Goal: Navigation & Orientation: Find specific page/section

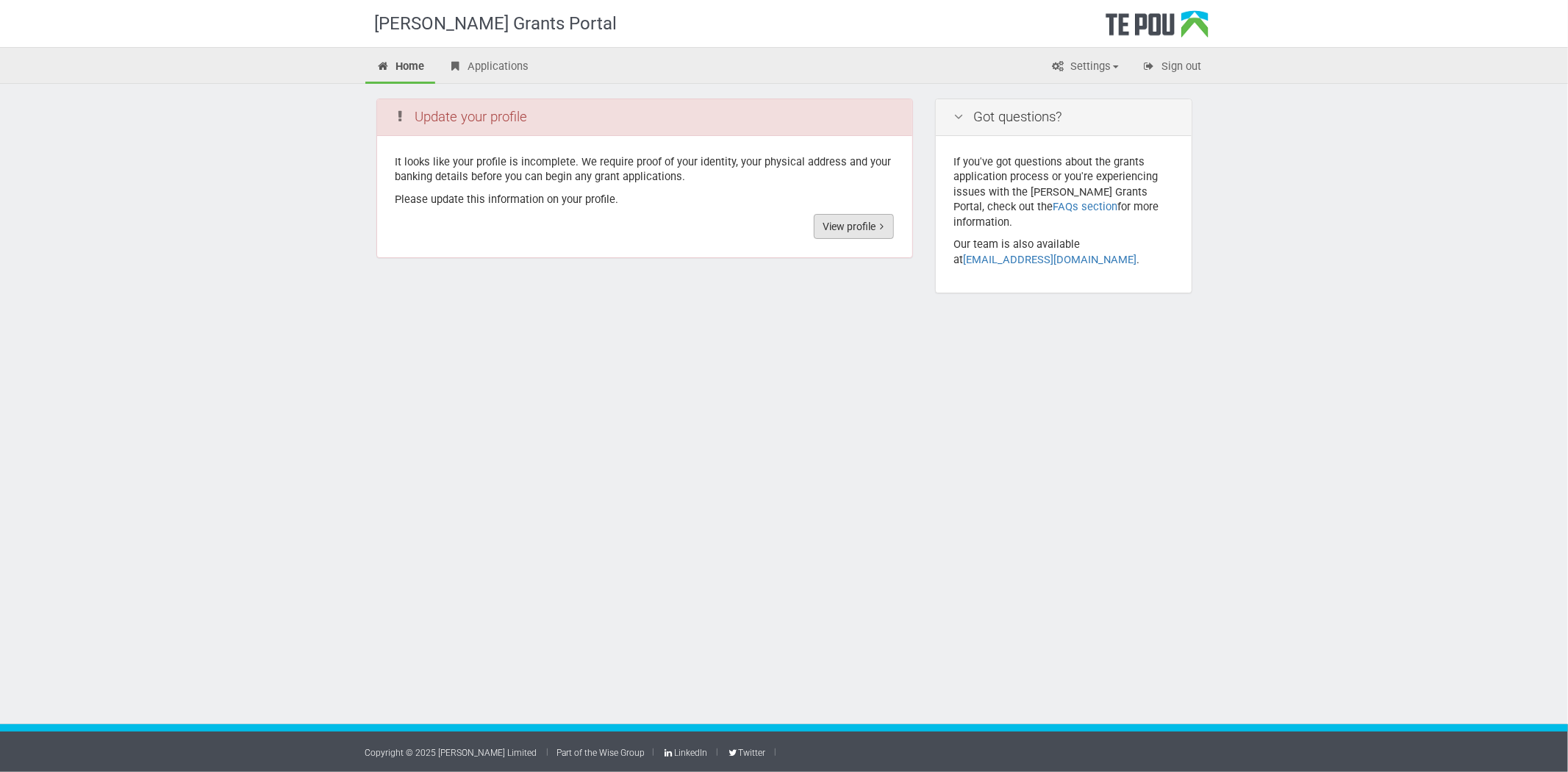
click at [856, 219] on link "View profile" at bounding box center [854, 227] width 80 height 25
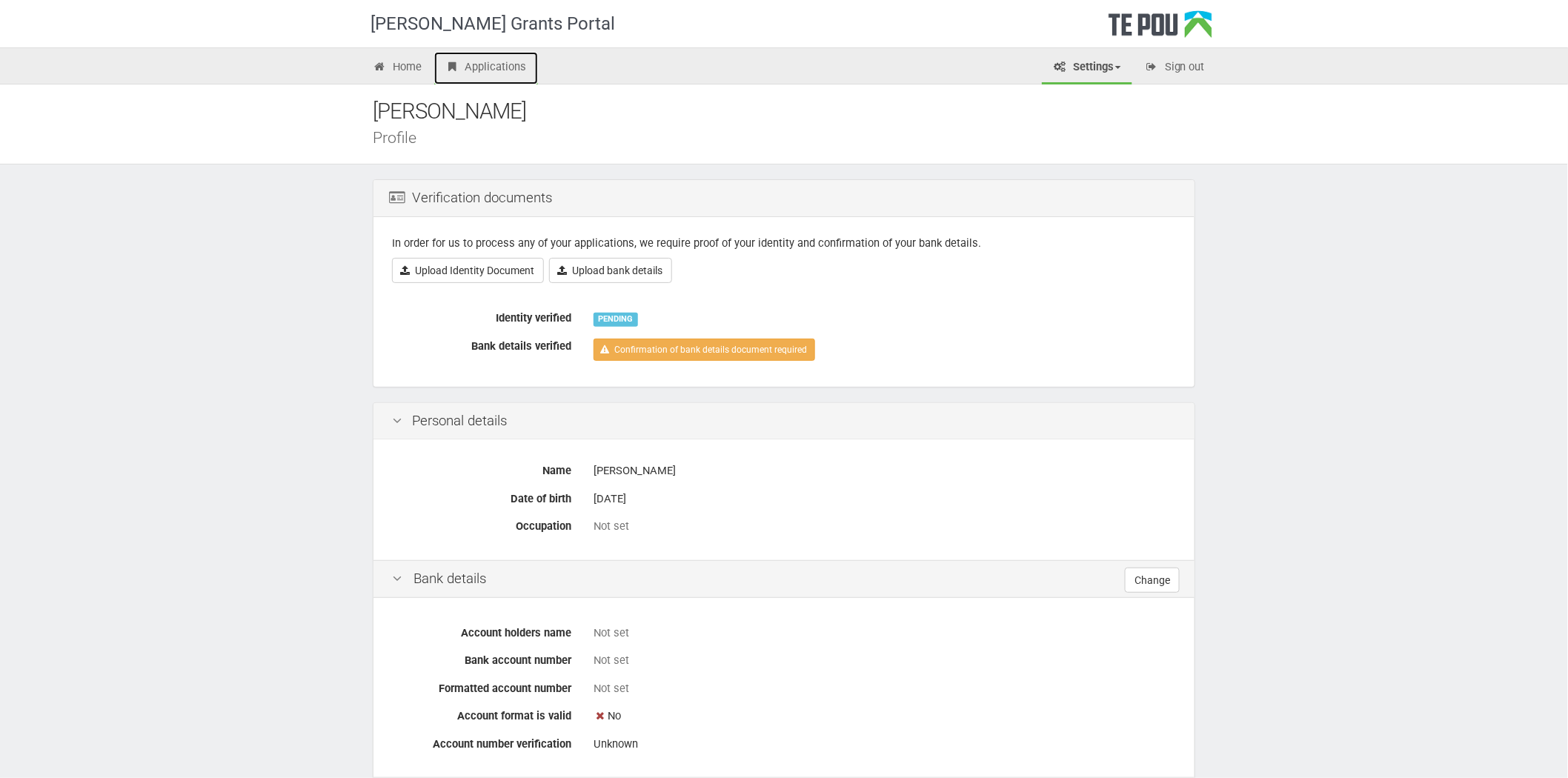
click at [489, 77] on link "Applications" at bounding box center [487, 68] width 104 height 33
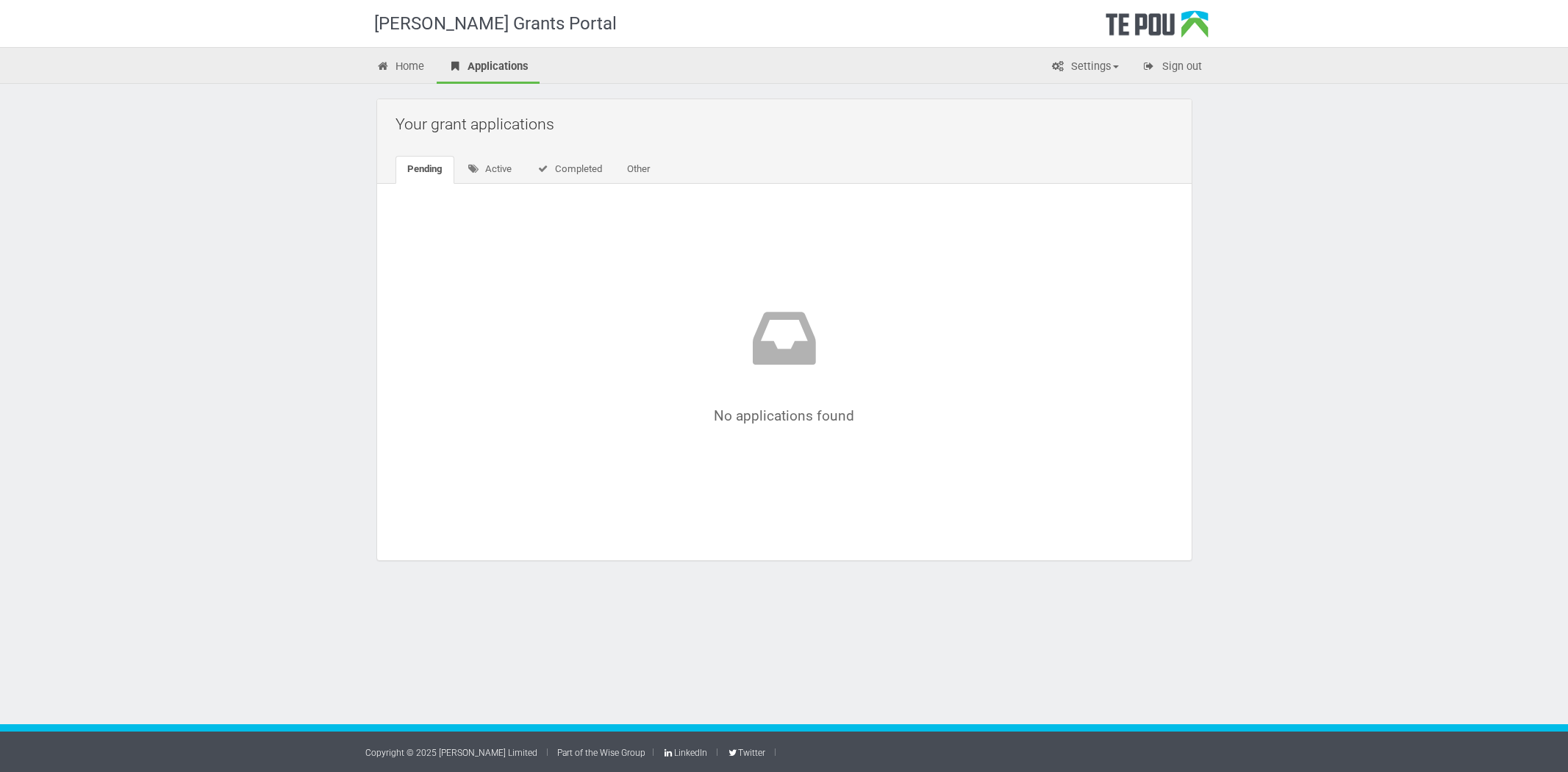
click at [1072, 60] on link "Settings" at bounding box center [1085, 68] width 89 height 32
click at [496, 164] on link "Active" at bounding box center [490, 169] width 69 height 28
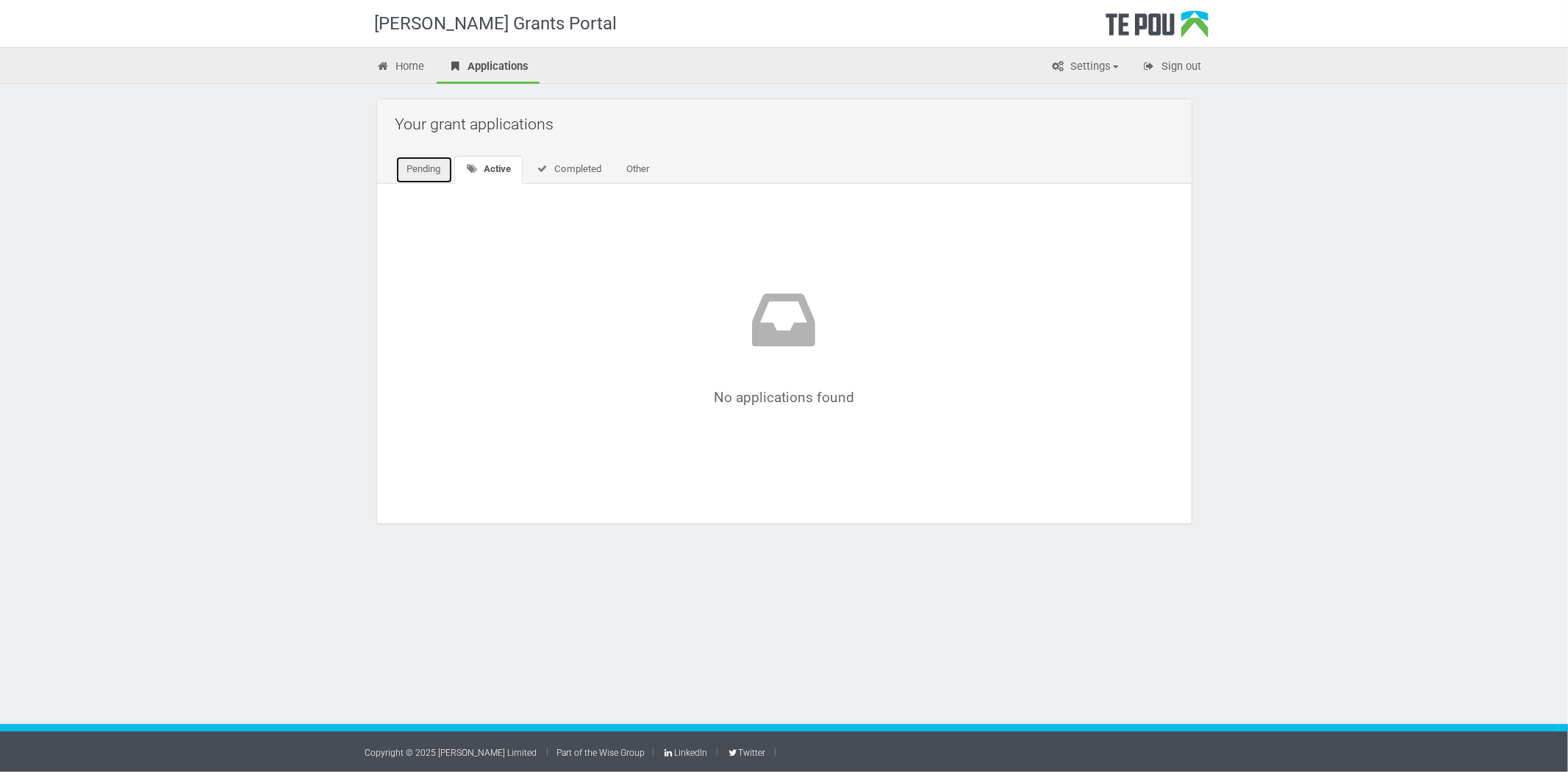
click at [431, 163] on link "Pending" at bounding box center [425, 169] width 57 height 28
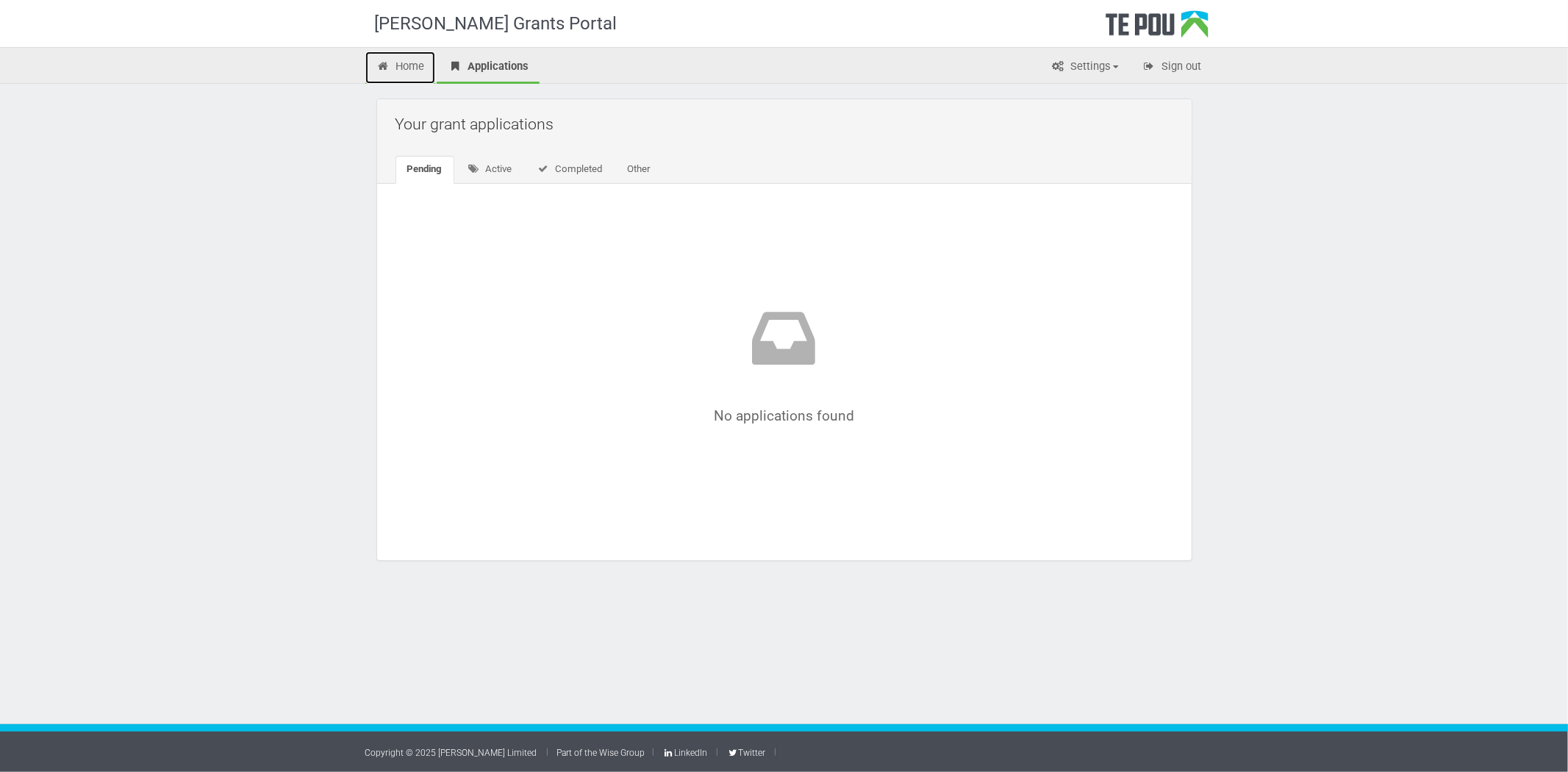
click at [412, 69] on link "Home" at bounding box center [401, 68] width 70 height 32
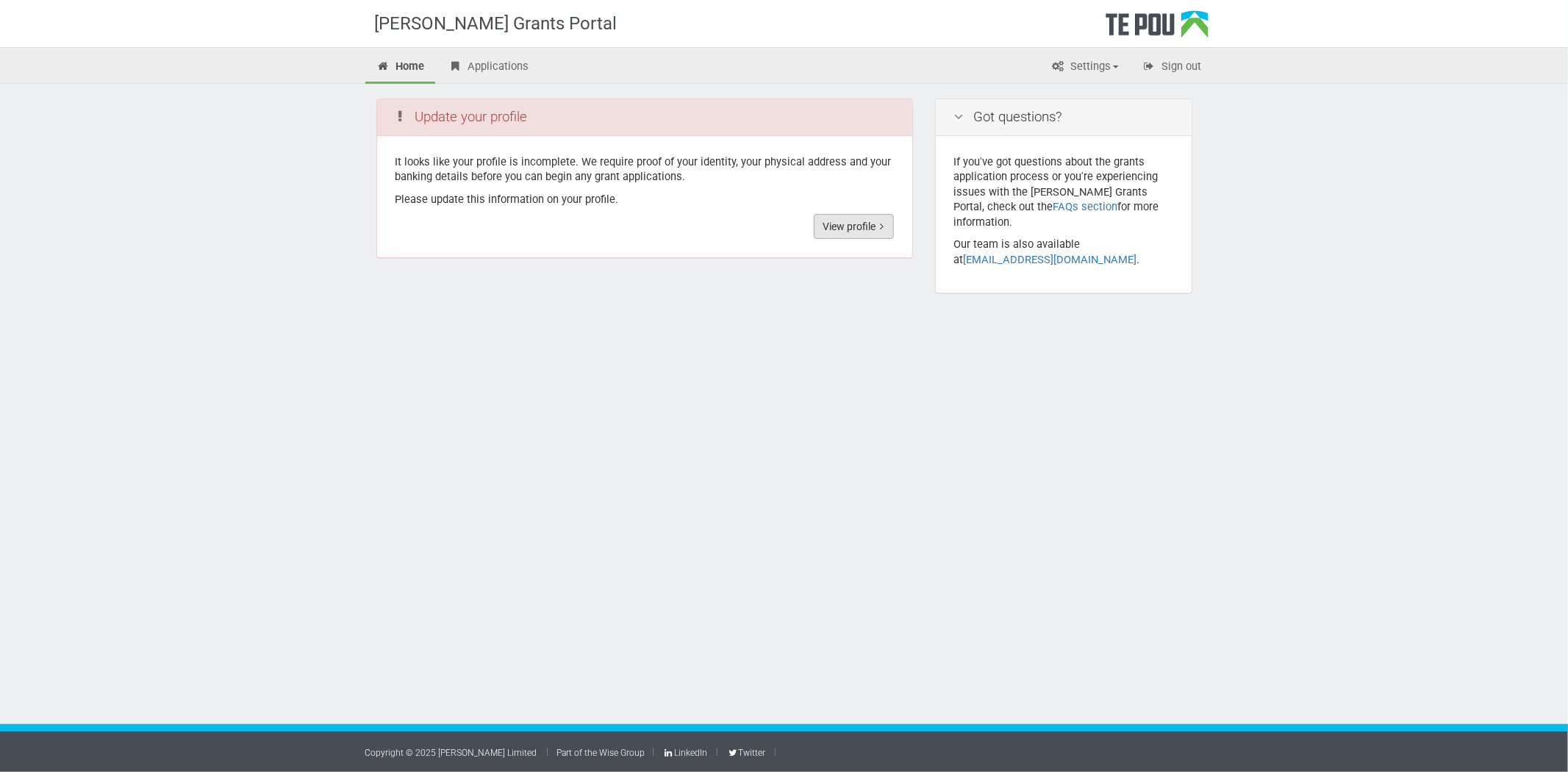
click at [853, 238] on link "View profile" at bounding box center [854, 227] width 80 height 25
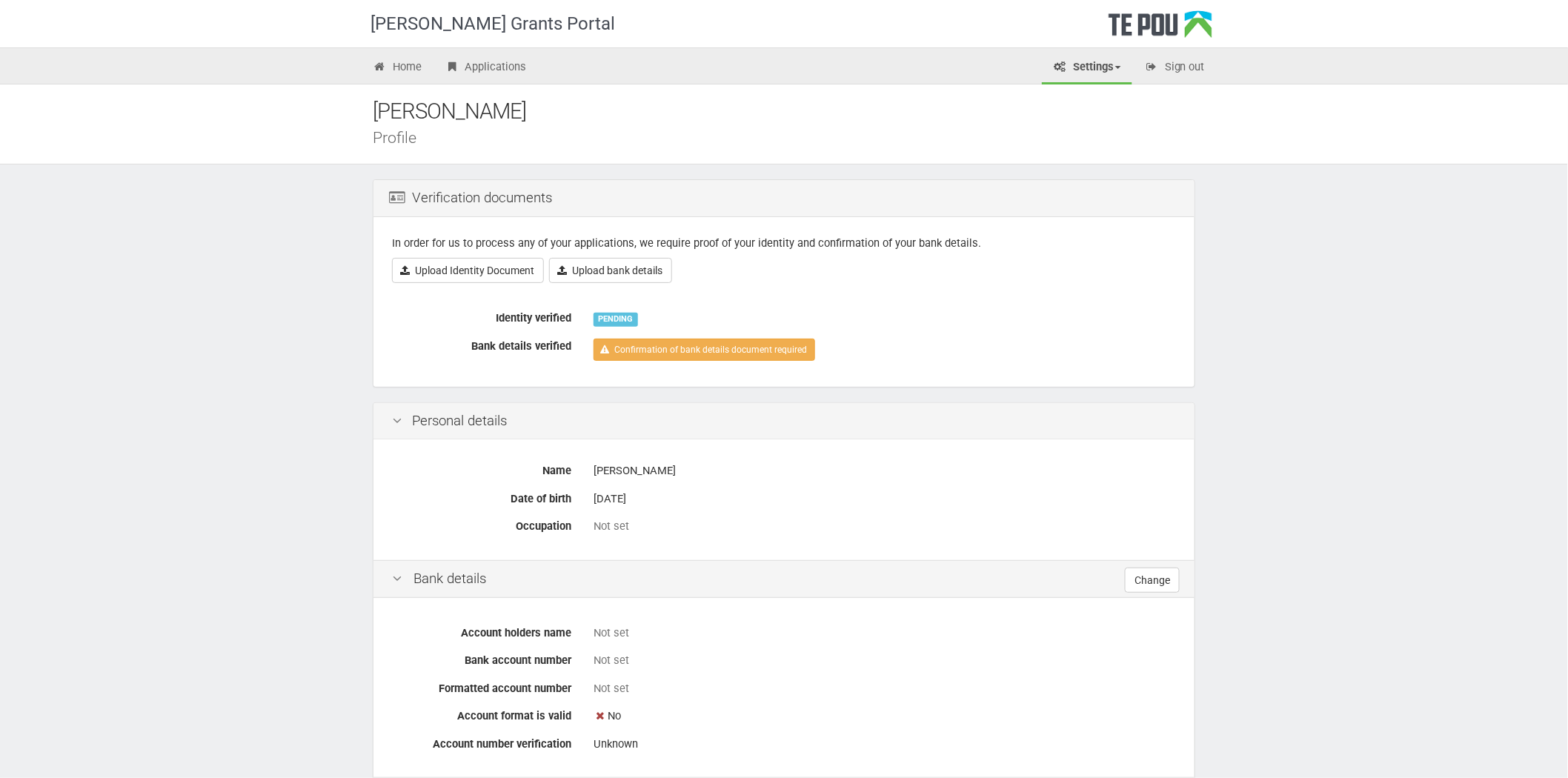
click at [392, 31] on div "[PERSON_NAME] Grants Portal" at bounding box center [509, 23] width 274 height 47
click at [400, 74] on link "Home" at bounding box center [397, 68] width 71 height 33
